Goal: Information Seeking & Learning: Stay updated

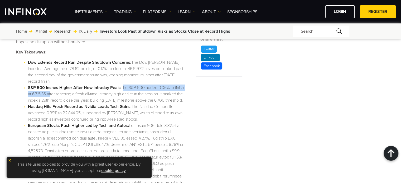
drag, startPoint x: 120, startPoint y: 88, endPoint x: 59, endPoint y: 96, distance: 62.0
click at [59, 96] on li "S&P 500 Inches Higher After New Intraday Peak: The S&P 500 added 0.06% to finis…" at bounding box center [106, 94] width 156 height 19
copy li "The S&P 500 added 0.06% to finish at 6,715.35 a"
drag, startPoint x: 28, startPoint y: 84, endPoint x: 58, endPoint y: 94, distance: 31.8
click at [58, 94] on li "S&P 500 Inches Higher After New Intraday Peak: The S&P 500 added 0.06% to finis…" at bounding box center [106, 94] width 156 height 19
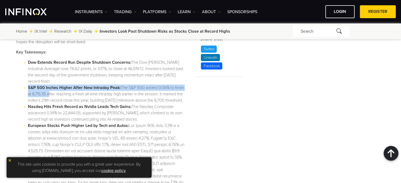
copy li "S&P 500 Inches Higher After New Intraday Peak: The S&P 500 added 0.06% to finis…"
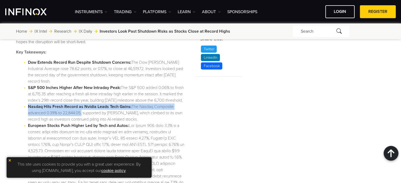
drag, startPoint x: 27, startPoint y: 113, endPoint x: 82, endPoint y: 120, distance: 55.4
click at [82, 120] on li "Nasdaq Hits Fresh Record as Nvidia Leads Tech Gains: The Nasdaq Composite advan…" at bounding box center [106, 113] width 156 height 19
copy li "Nasdaq Hits Fresh Record as Nvidia Leads Tech Gains: The Nasdaq Composite advan…"
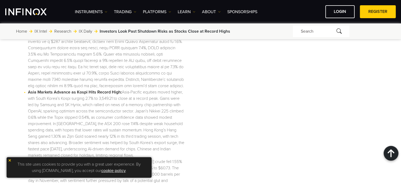
drag, startPoint x: 216, startPoint y: 94, endPoint x: 221, endPoint y: 137, distance: 43.8
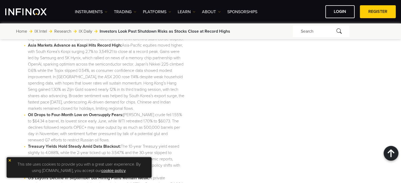
drag, startPoint x: 223, startPoint y: 103, endPoint x: 226, endPoint y: 129, distance: 26.2
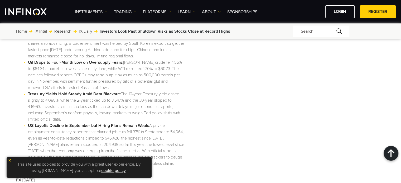
drag, startPoint x: 227, startPoint y: 131, endPoint x: 227, endPoint y: 134, distance: 3.5
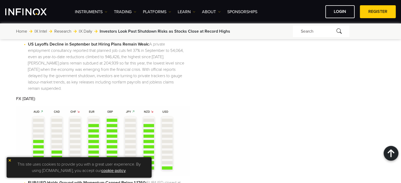
drag, startPoint x: 228, startPoint y: 125, endPoint x: 229, endPoint y: 138, distance: 12.7
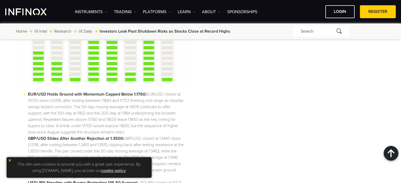
drag, startPoint x: 231, startPoint y: 101, endPoint x: 234, endPoint y: 126, distance: 24.7
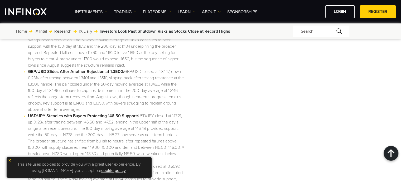
drag, startPoint x: 233, startPoint y: 93, endPoint x: 236, endPoint y: 135, distance: 42.0
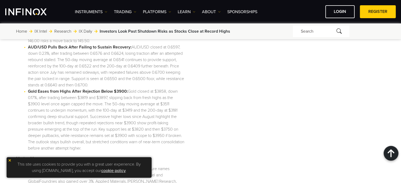
drag, startPoint x: 234, startPoint y: 128, endPoint x: 236, endPoint y: 159, distance: 31.2
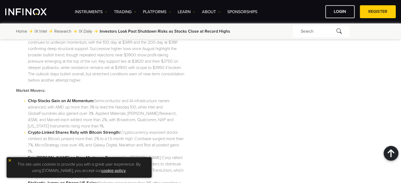
drag, startPoint x: 231, startPoint y: 134, endPoint x: 231, endPoint y: 143, distance: 8.7
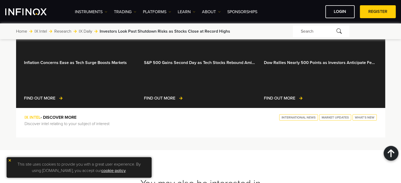
scroll to position [197, 0]
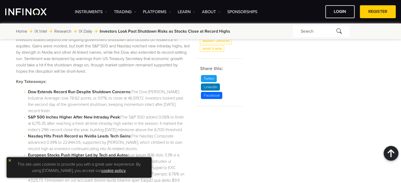
click at [91, 105] on li "Dow Extends Record Run Despite Shutdown Concerns: The Dow [PERSON_NAME] Industr…" at bounding box center [106, 101] width 156 height 25
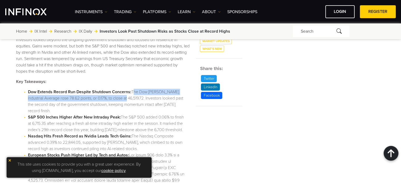
scroll to position [0, 0]
drag, startPoint x: 132, startPoint y: 91, endPoint x: 131, endPoint y: 100, distance: 8.5
click at [131, 100] on li "Dow Extends Record Run Despite Shutdown Concerns: The Dow [PERSON_NAME] Industr…" at bounding box center [106, 101] width 156 height 25
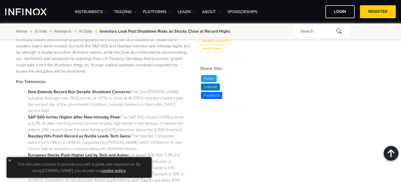
scroll to position [201, 0]
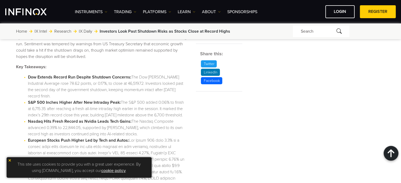
drag, startPoint x: 198, startPoint y: 123, endPoint x: 200, endPoint y: 139, distance: 16.8
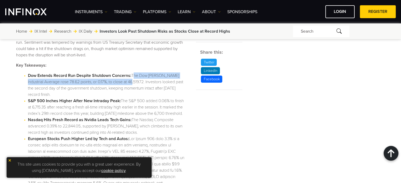
drag, startPoint x: 133, startPoint y: 76, endPoint x: 130, endPoint y: 84, distance: 8.4
click at [130, 84] on li "Dow Extends Record Run Despite Shutdown Concerns: The Dow [PERSON_NAME] Industr…" at bounding box center [106, 85] width 156 height 25
copy li "The Dow [PERSON_NAME] Industrial Average rose 78.62 points, or 0.17%, to close …"
click at [116, 88] on li "Dow Extends Record Run Despite Shutdown Concerns: The Dow [PERSON_NAME] Industr…" at bounding box center [106, 85] width 156 height 25
click at [133, 75] on li "Dow Extends Record Run Despite Shutdown Concerns: The Dow [PERSON_NAME] Industr…" at bounding box center [106, 85] width 156 height 25
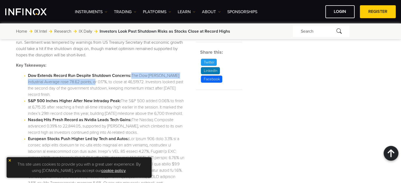
scroll to position [0, 0]
drag, startPoint x: 128, startPoint y: 78, endPoint x: 90, endPoint y: 81, distance: 37.9
click at [90, 81] on li "Dow Extends Record Run Despite Shutdown Concerns: The Dow [PERSON_NAME] Industr…" at bounding box center [106, 85] width 156 height 25
copy li "The Dow [PERSON_NAME] Industrial Average rose 78.62 points, or 0.17%"
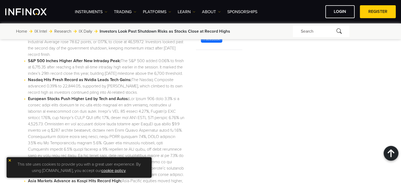
drag, startPoint x: 189, startPoint y: 127, endPoint x: 196, endPoint y: 153, distance: 27.0
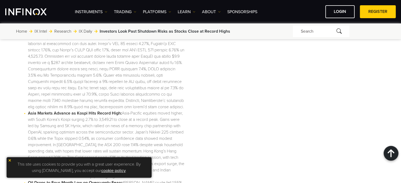
drag, startPoint x: 215, startPoint y: 121, endPoint x: 221, endPoint y: 157, distance: 36.9
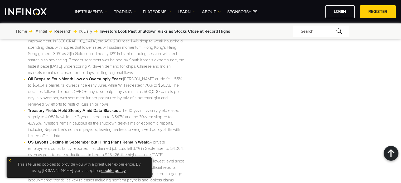
scroll to position [432, 0]
